Goal: Find contact information: Find contact information

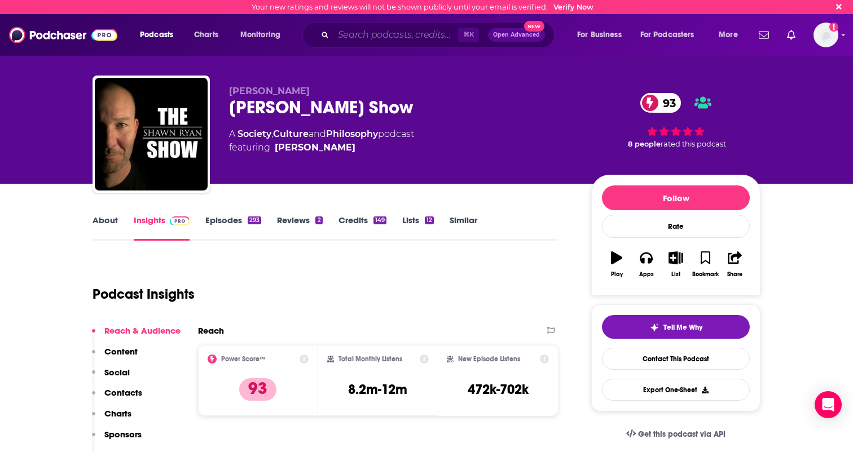
click at [348, 28] on input "Search podcasts, credits, & more..." at bounding box center [395, 35] width 125 height 18
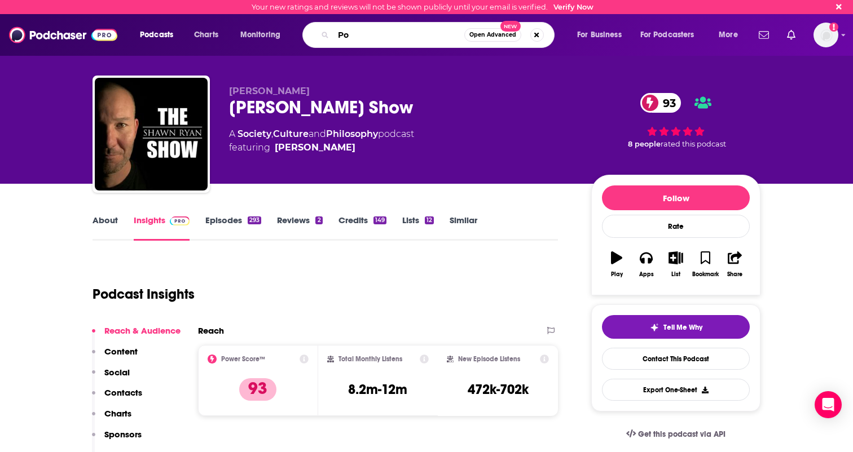
type input "P"
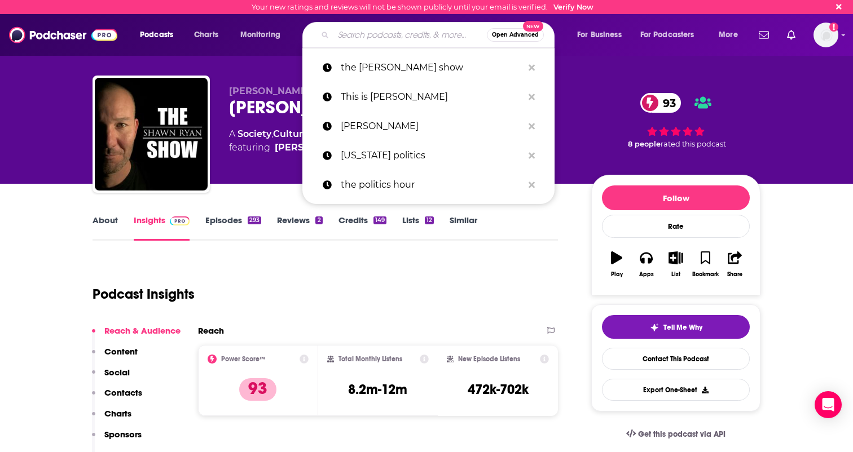
click at [411, 32] on input "Search podcasts, credits, & more..." at bounding box center [409, 35] width 153 height 18
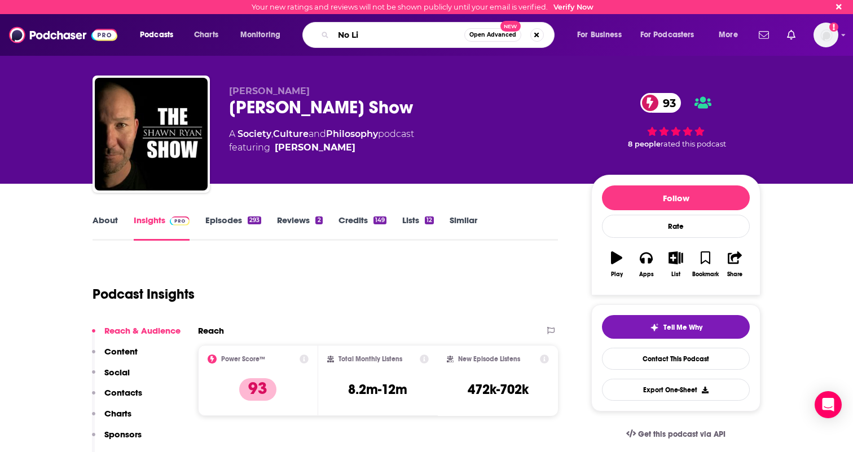
type input "No Lie"
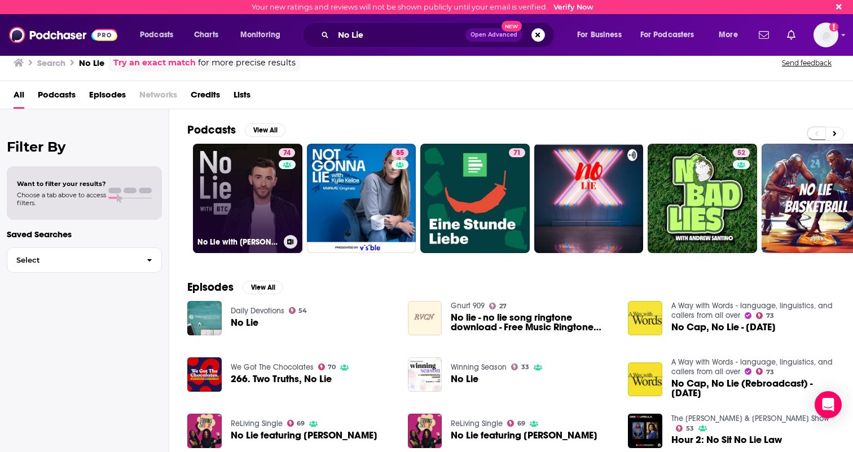
click at [261, 184] on link "74 No Lie with [PERSON_NAME] [PERSON_NAME]" at bounding box center [247, 198] width 109 height 109
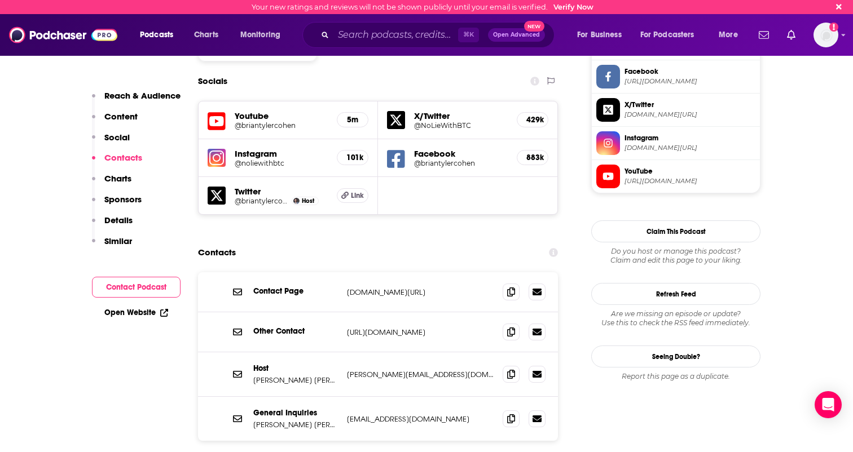
scroll to position [965, 0]
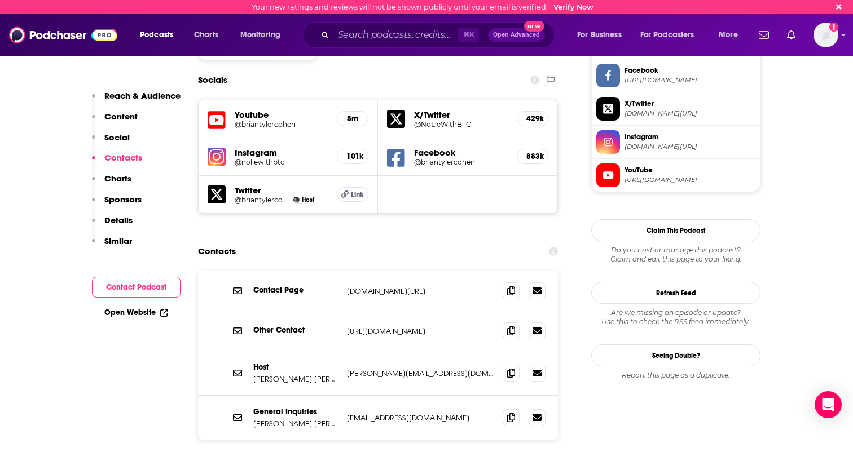
click at [391, 327] on p "[URL][DOMAIN_NAME]" at bounding box center [420, 332] width 147 height 10
click at [513, 326] on icon at bounding box center [511, 330] width 8 height 9
click at [509, 413] on icon at bounding box center [511, 417] width 8 height 9
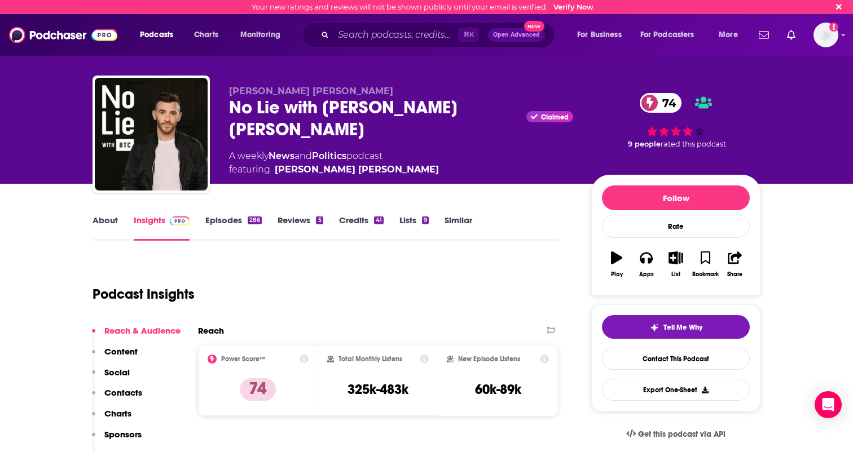
scroll to position [0, 0]
click at [387, 38] on input "Search podcasts, credits, & more..." at bounding box center [395, 35] width 125 height 18
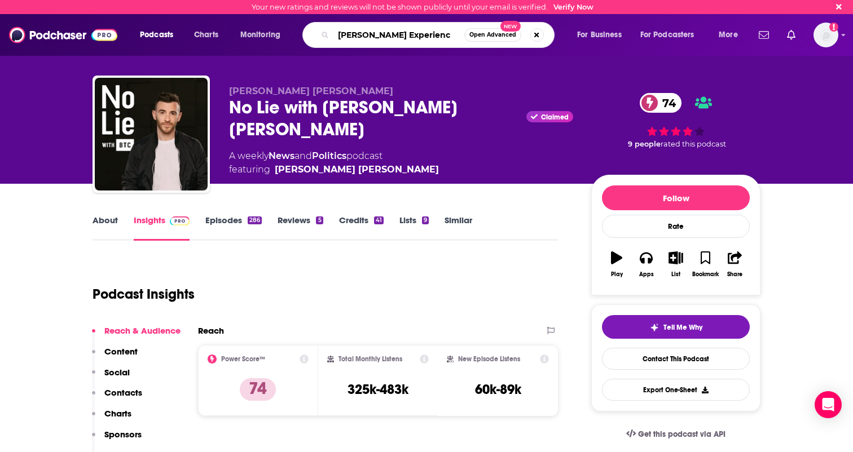
type input "[PERSON_NAME] Experience"
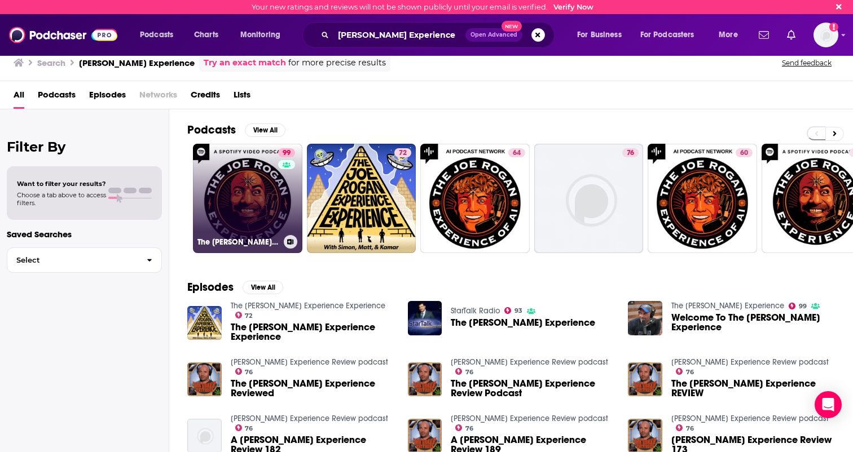
click at [249, 181] on link "99 The [PERSON_NAME] Experience" at bounding box center [247, 198] width 109 height 109
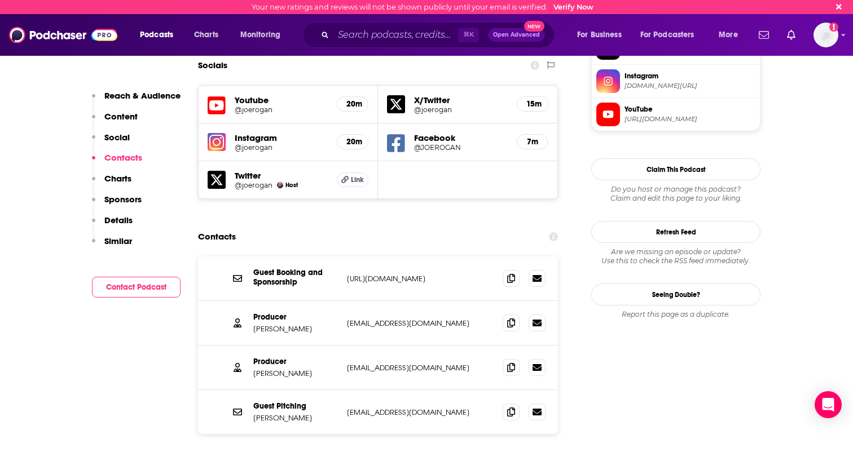
scroll to position [993, 0]
click at [402, 274] on p "[URL][DOMAIN_NAME]" at bounding box center [420, 279] width 147 height 10
click at [442, 274] on p "[URL][DOMAIN_NAME]" at bounding box center [420, 279] width 147 height 10
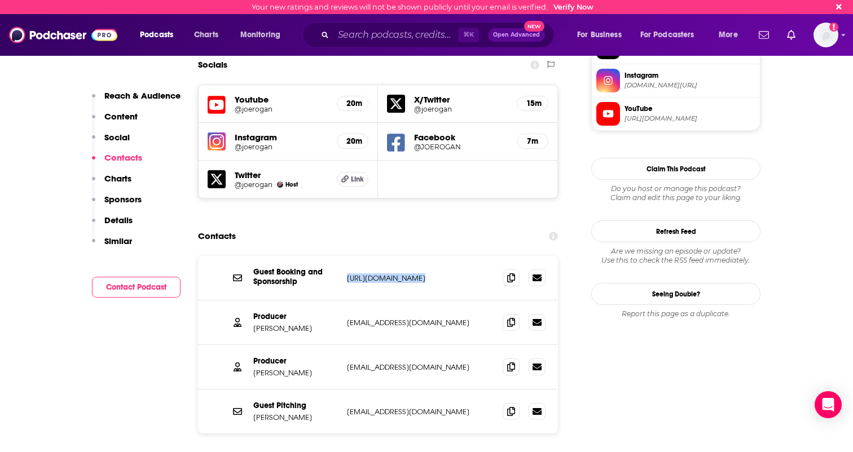
copy div "[URL][DOMAIN_NAME] [URL][DOMAIN_NAME]"
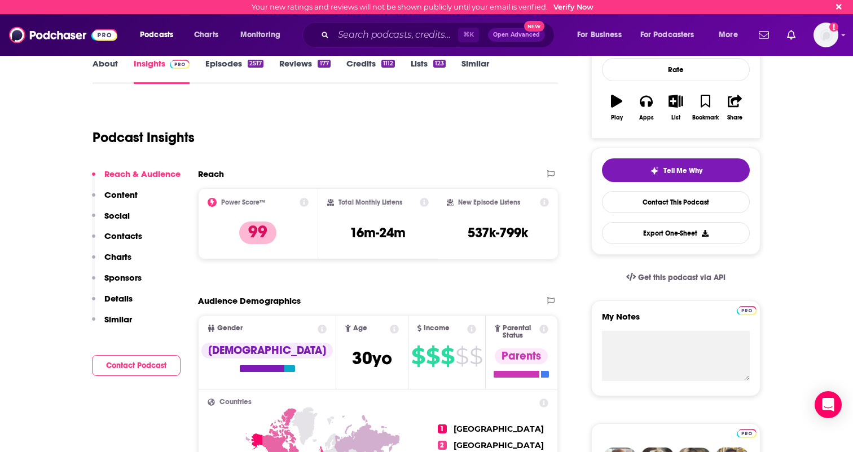
scroll to position [183, 0]
